Goal: Task Accomplishment & Management: Use online tool/utility

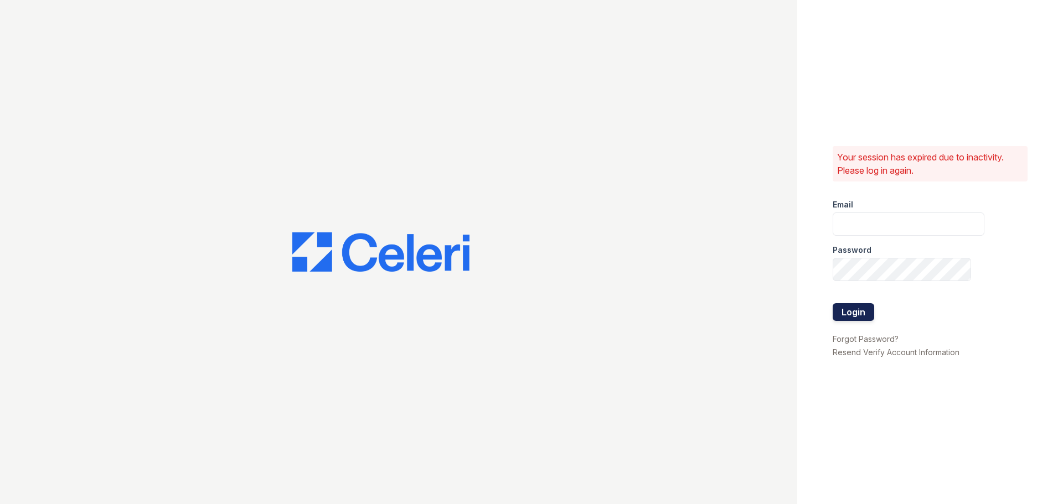
type input "[EMAIL_ADDRESS][DOMAIN_NAME]"
click at [843, 311] on button "Login" at bounding box center [854, 312] width 42 height 18
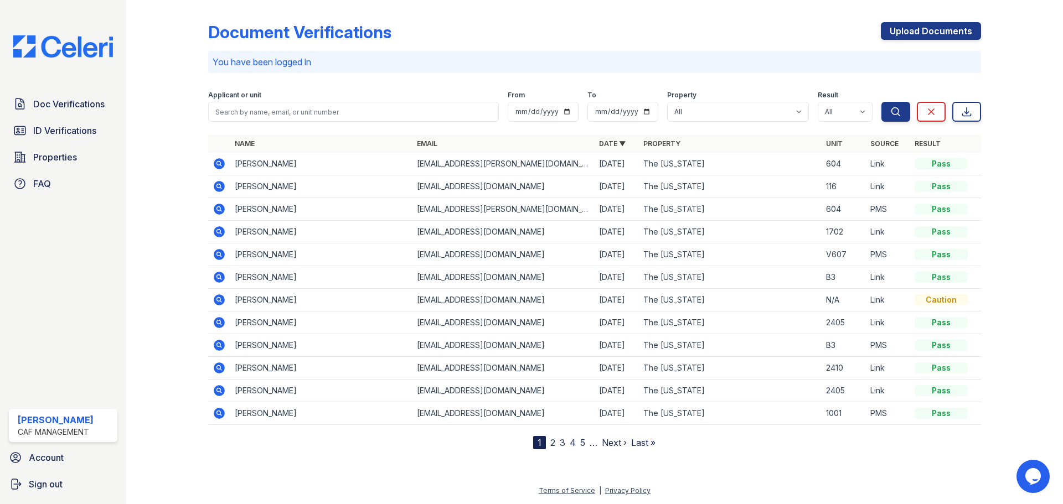
click at [64, 345] on div "Doc Verifications ID Verifications Properties FAQ Maria Gomez CAF Management Ac…" at bounding box center [63, 252] width 126 height 504
